Goal: Browse casually: Explore the website without a specific task or goal

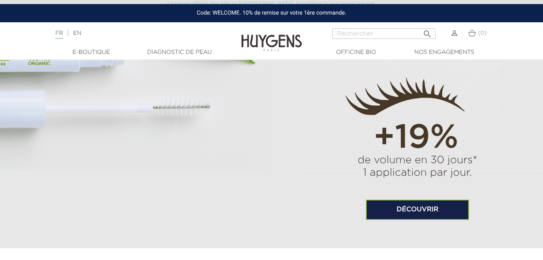
scroll to position [543, 0]
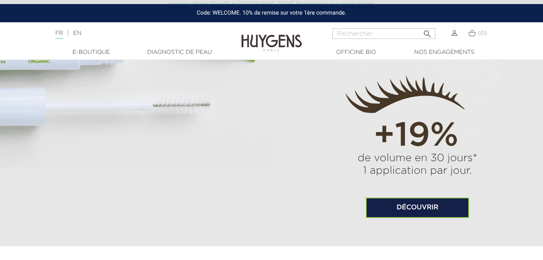
click at [399, 203] on link "Découvrir" at bounding box center [417, 207] width 103 height 20
